Goal: Task Accomplishment & Management: Complete application form

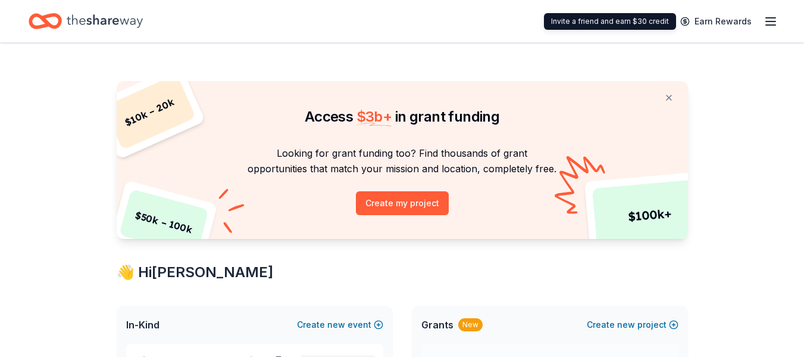
click at [773, 18] on icon "button" at bounding box center [771, 21] width 14 height 14
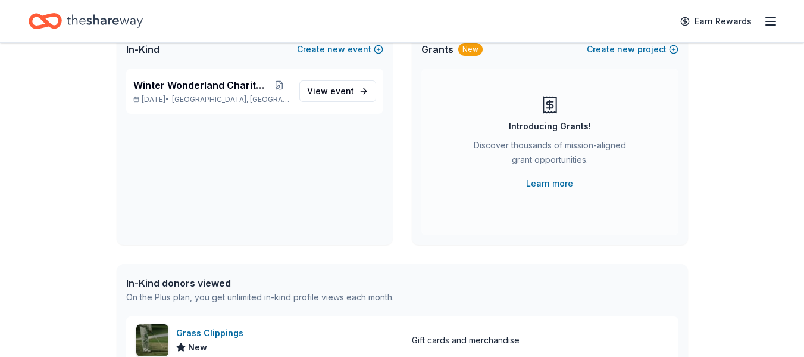
scroll to position [298, 0]
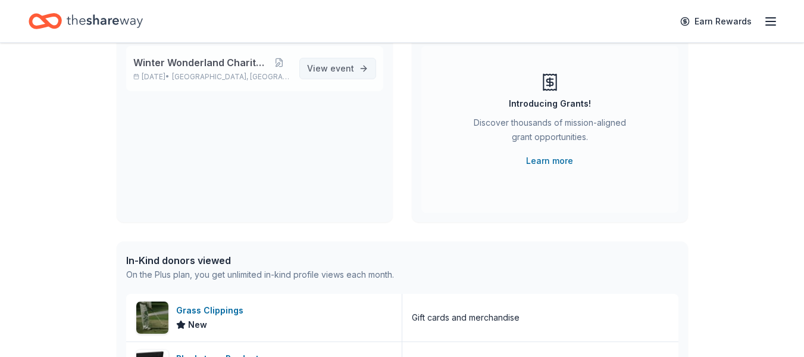
click at [351, 79] on link "View event" at bounding box center [337, 68] width 77 height 21
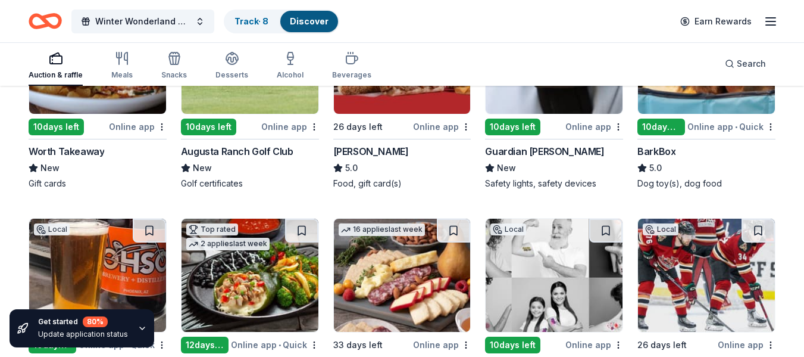
scroll to position [1731, 0]
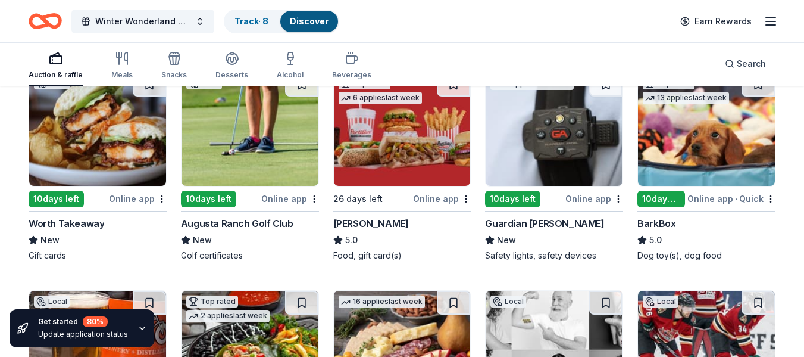
click at [126, 126] on img at bounding box center [97, 129] width 137 height 113
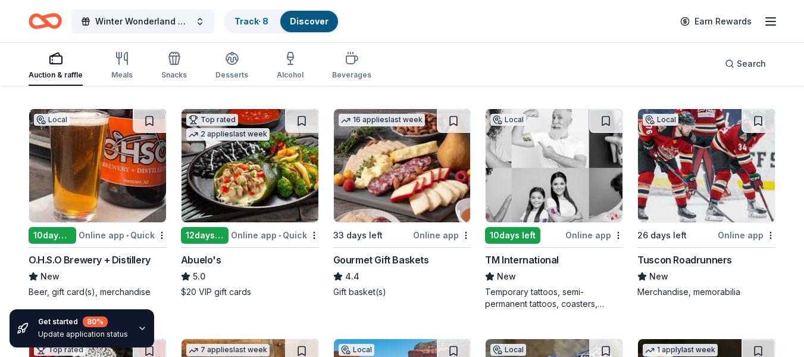
scroll to position [1910, 0]
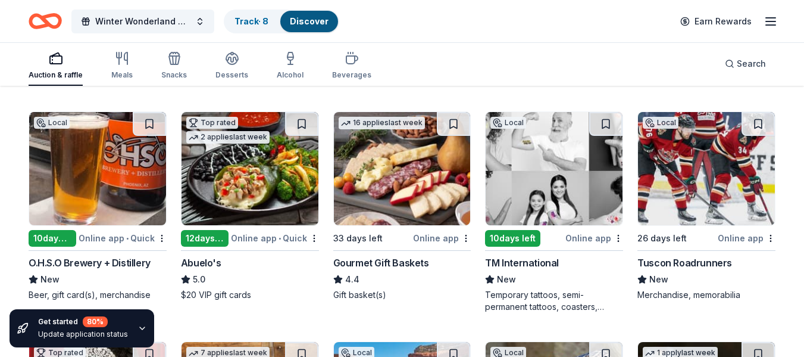
click at [559, 159] on img at bounding box center [554, 168] width 137 height 113
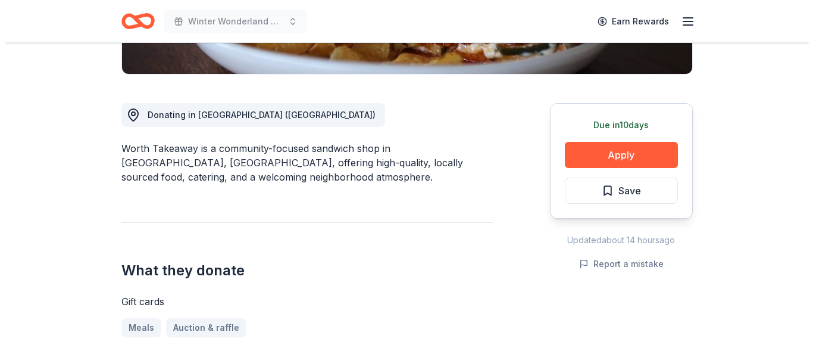
scroll to position [298, 0]
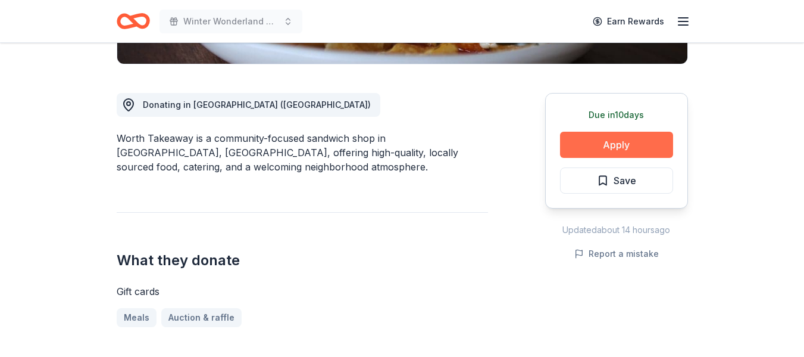
click at [637, 139] on button "Apply" at bounding box center [616, 145] width 113 height 26
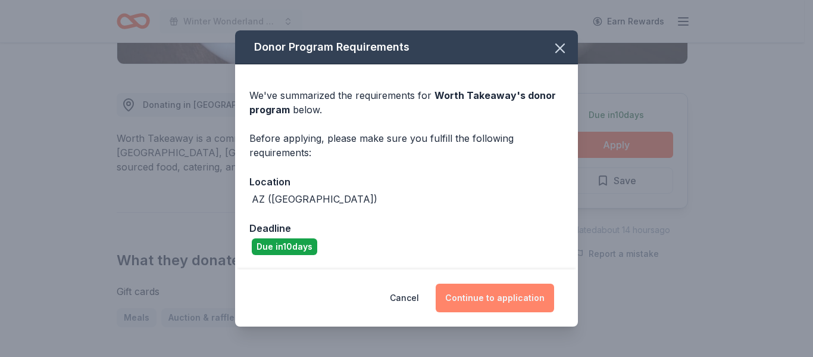
click at [520, 295] on button "Continue to application" at bounding box center [495, 297] width 118 height 29
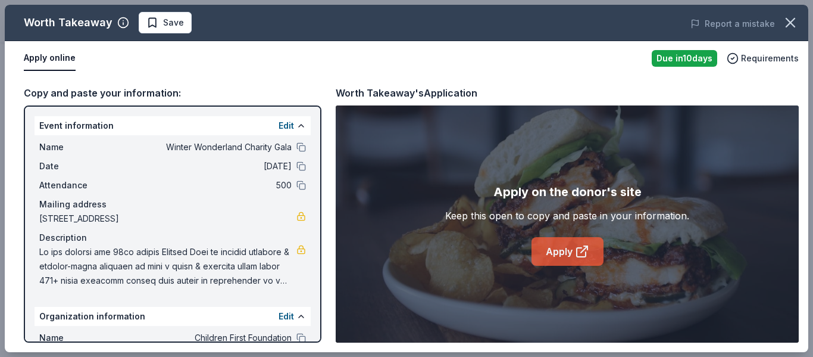
click at [566, 246] on link "Apply" at bounding box center [568, 251] width 72 height 29
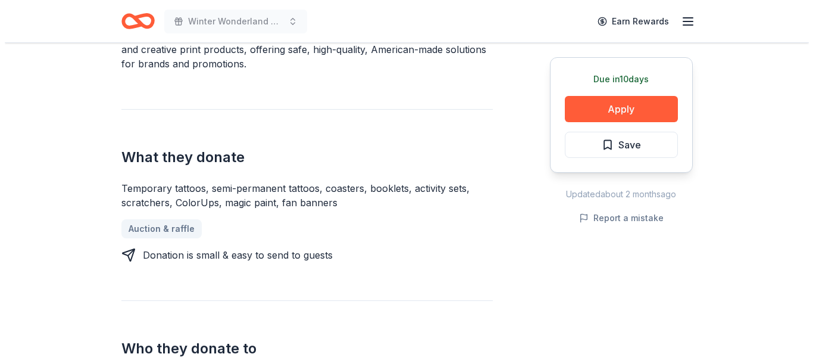
scroll to position [417, 0]
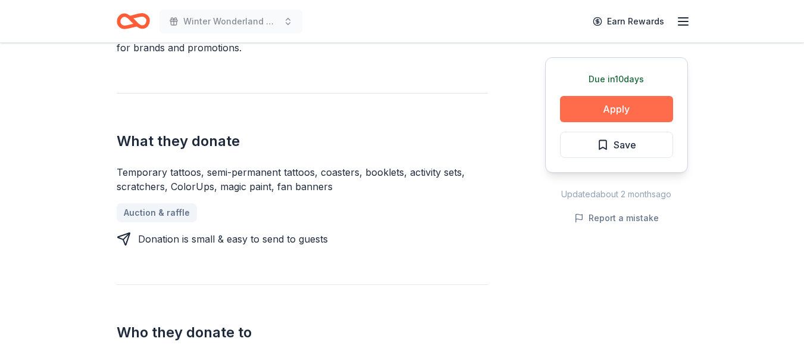
click at [603, 108] on button "Apply" at bounding box center [616, 109] width 113 height 26
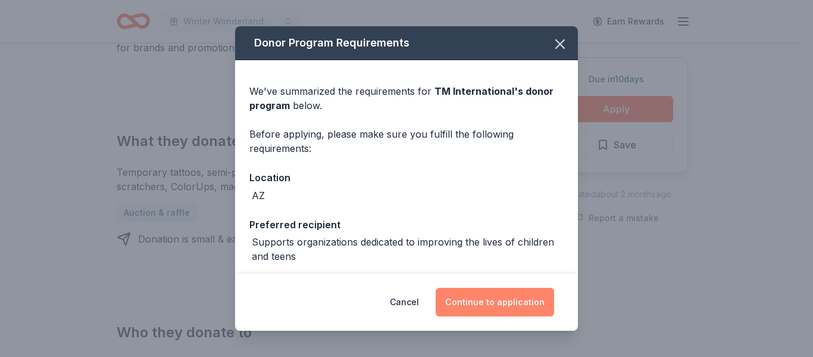
click at [468, 310] on button "Continue to application" at bounding box center [495, 301] width 118 height 29
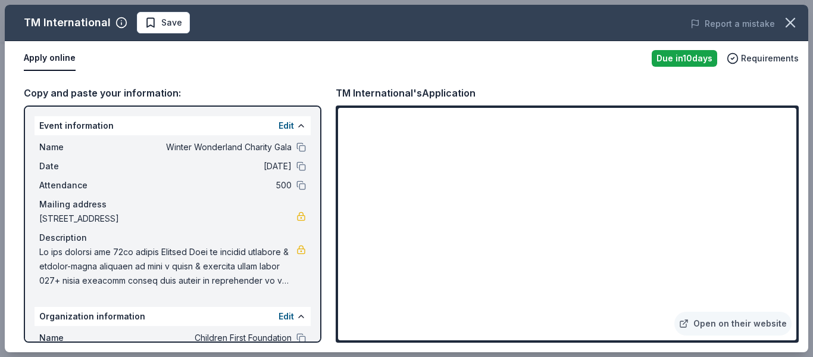
scroll to position [118, 0]
